Goal: Browse casually: Explore the website without a specific task or goal

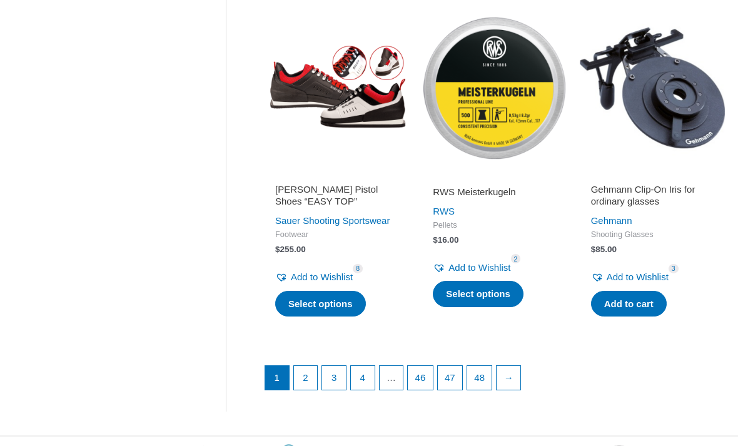
scroll to position [1609, 0]
click at [308, 376] on link "2" at bounding box center [306, 378] width 24 height 24
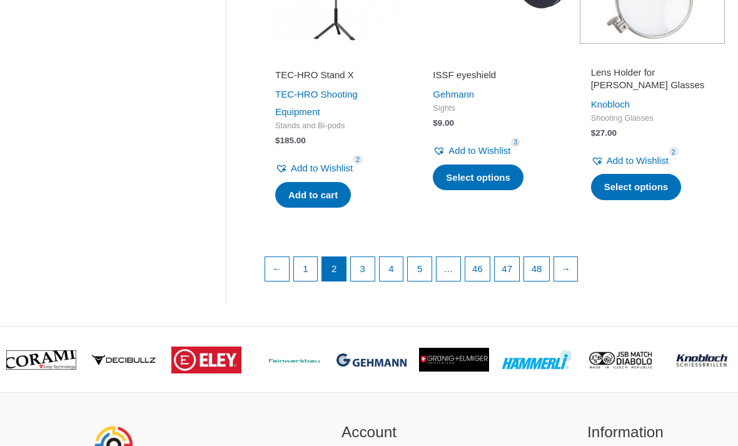
scroll to position [1723, 0]
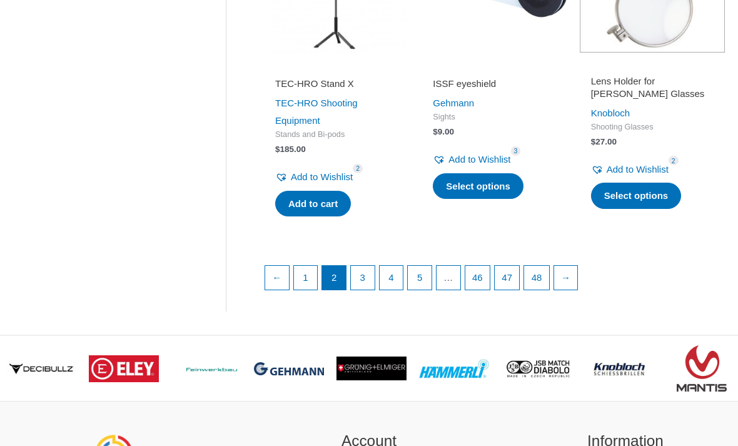
click at [370, 266] on link "3" at bounding box center [363, 278] width 24 height 24
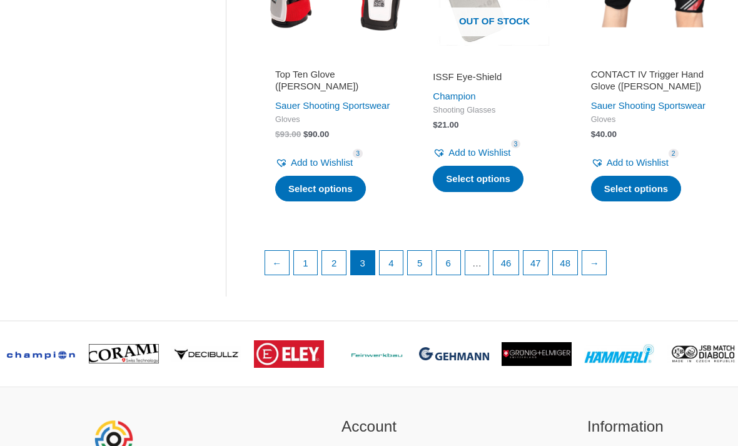
scroll to position [1771, 0]
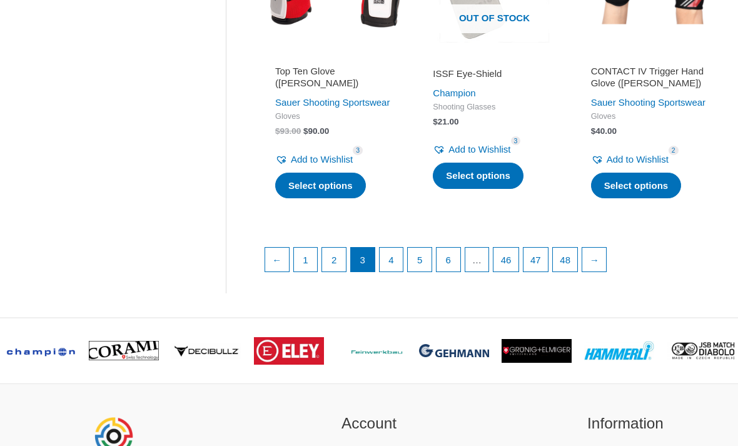
click at [392, 272] on link "4" at bounding box center [392, 260] width 24 height 24
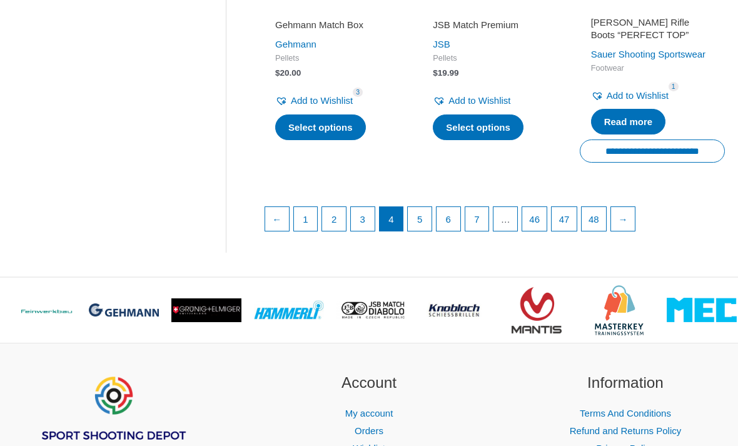
scroll to position [1781, 0]
click at [422, 231] on link "5" at bounding box center [420, 219] width 24 height 24
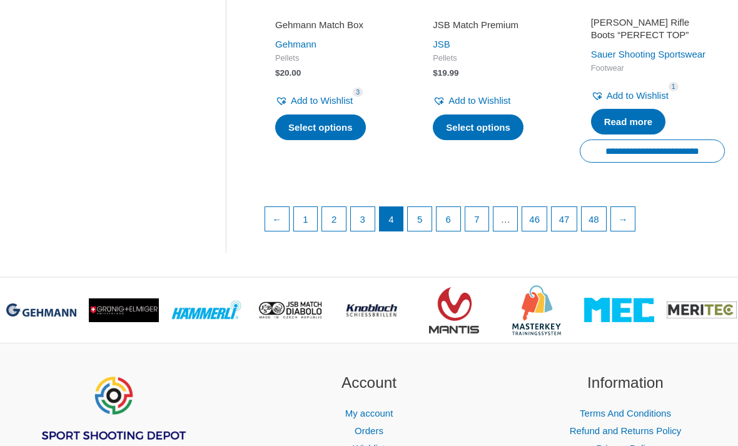
click at [422, 231] on link "5" at bounding box center [420, 219] width 24 height 24
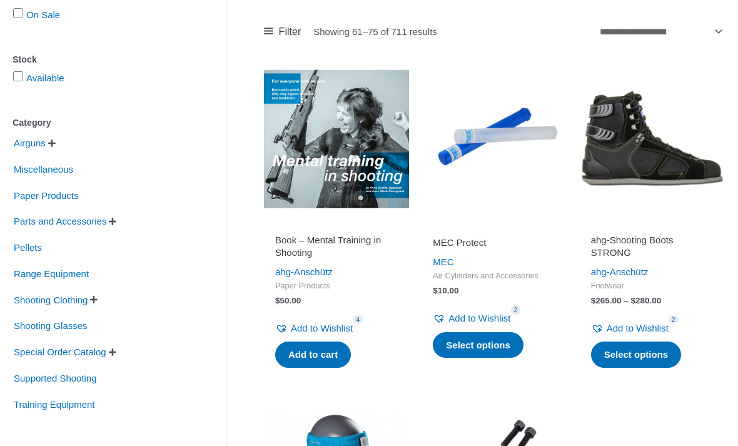
scroll to position [201, 0]
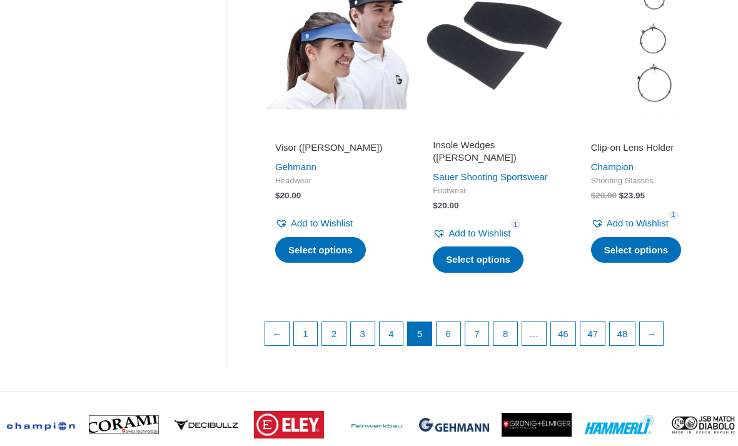
click at [454, 334] on link "6" at bounding box center [449, 335] width 24 height 24
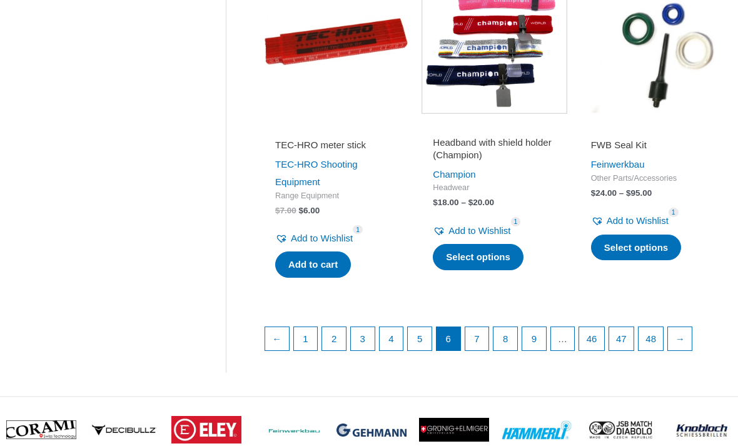
scroll to position [1706, 0]
click at [487, 336] on link "7" at bounding box center [478, 339] width 24 height 24
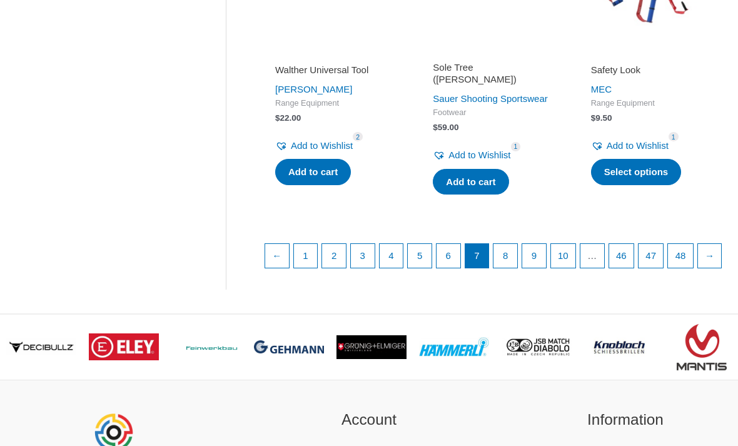
scroll to position [1760, 0]
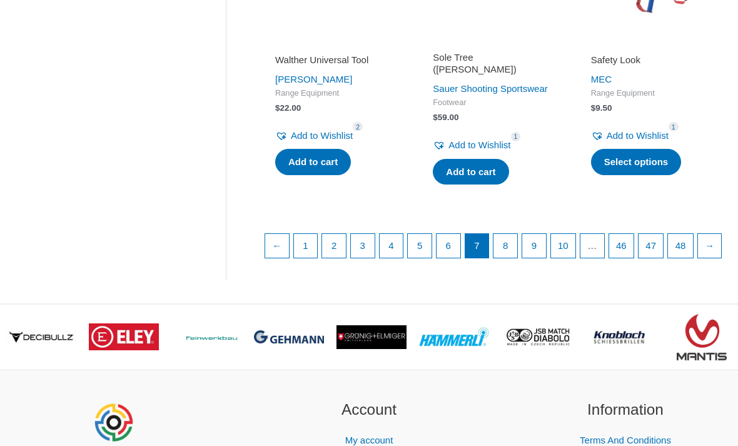
click at [513, 252] on link "8" at bounding box center [506, 247] width 24 height 24
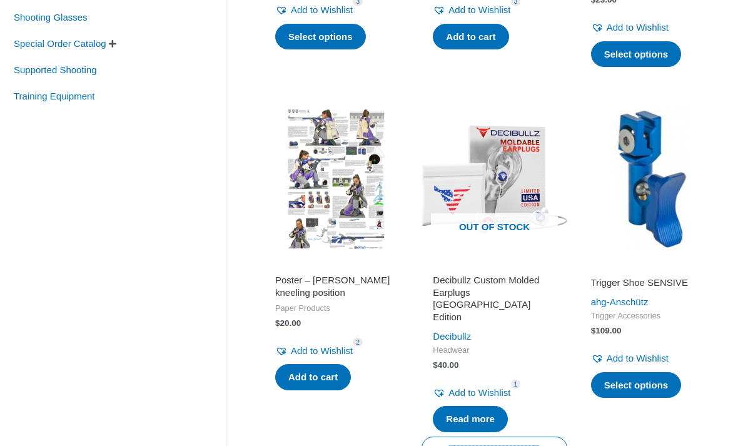
scroll to position [530, 0]
